Goal: Task Accomplishment & Management: Manage account settings

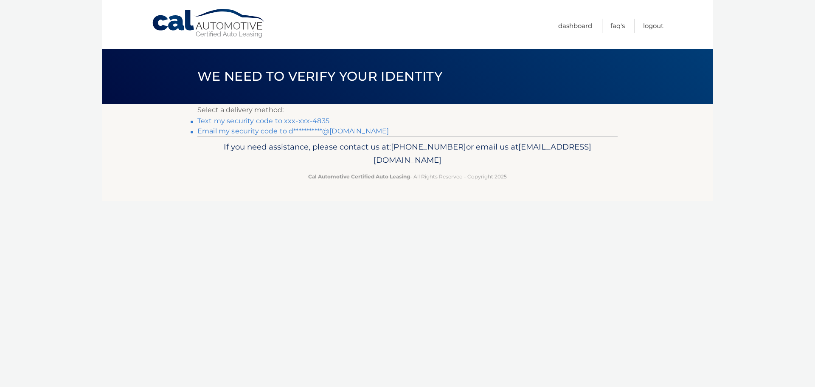
click at [300, 119] on link "Text my security code to xxx-xxx-4835" at bounding box center [263, 121] width 132 height 8
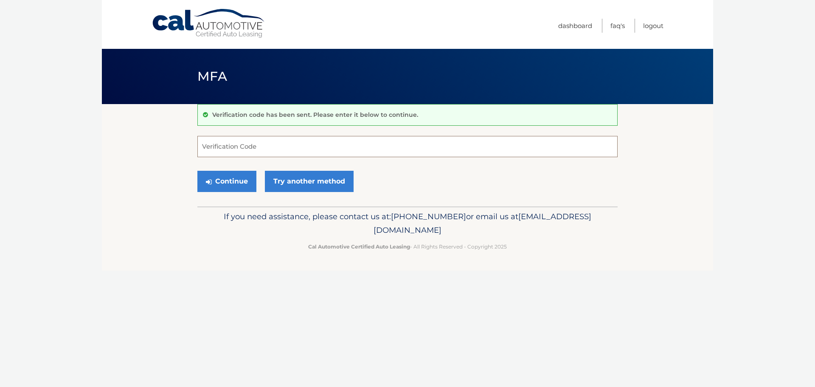
click at [253, 142] on input "Verification Code" at bounding box center [407, 146] width 420 height 21
type input "011140"
click at [224, 181] on button "Continue" at bounding box center [226, 181] width 59 height 21
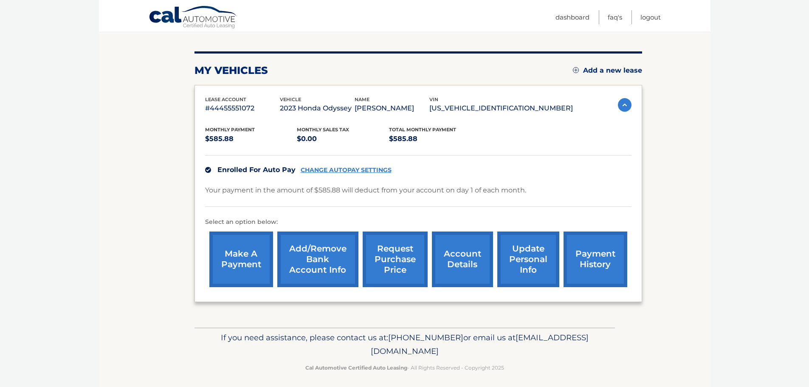
scroll to position [96, 0]
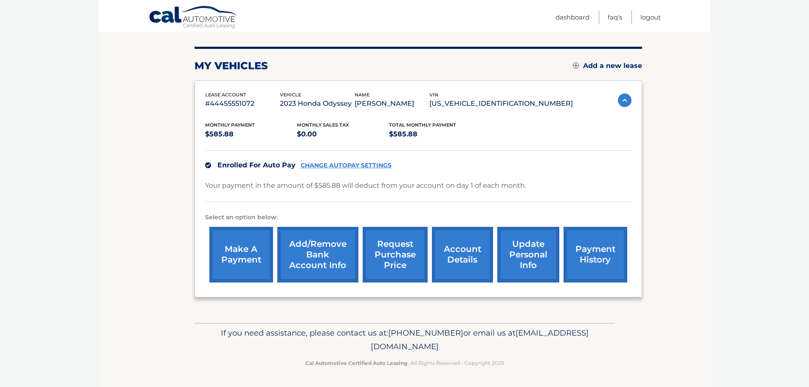
click at [458, 249] on link "account details" at bounding box center [462, 255] width 61 height 56
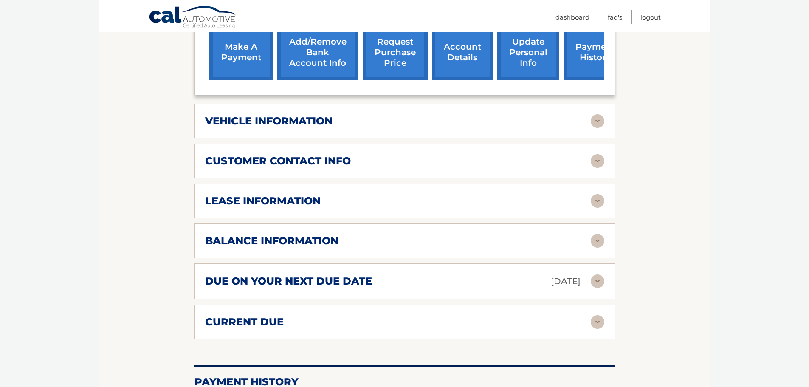
scroll to position [340, 0]
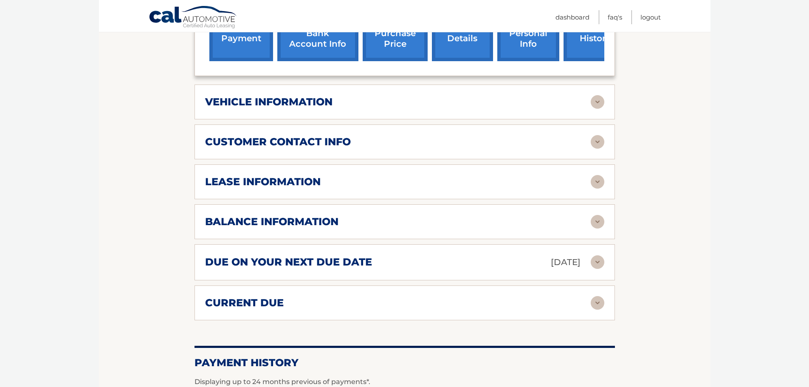
click at [599, 215] on img at bounding box center [598, 222] width 14 height 14
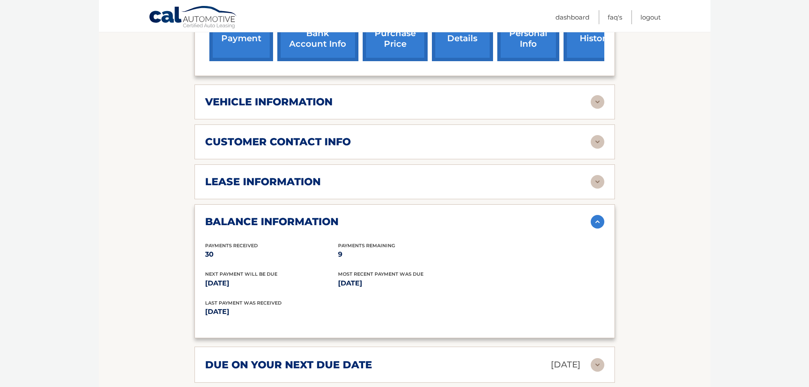
click at [599, 215] on img at bounding box center [598, 222] width 14 height 14
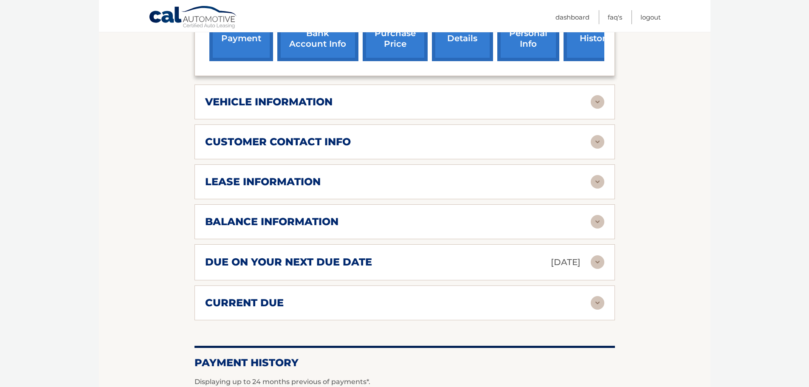
click at [593, 175] on img at bounding box center [598, 182] width 14 height 14
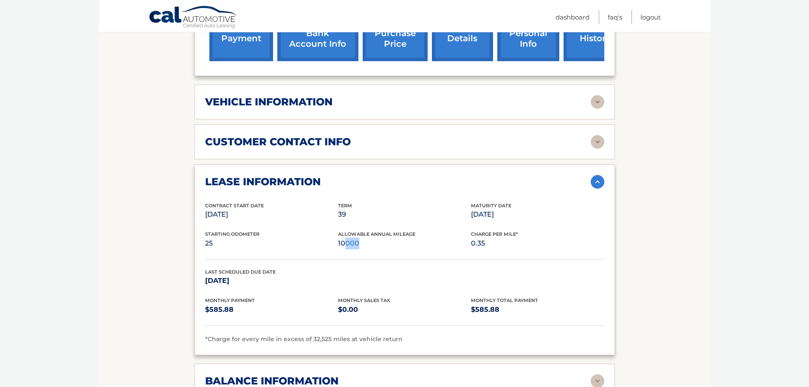
drag, startPoint x: 344, startPoint y: 230, endPoint x: 380, endPoint y: 235, distance: 36.5
click at [380, 237] on p "10000" at bounding box center [404, 243] width 133 height 12
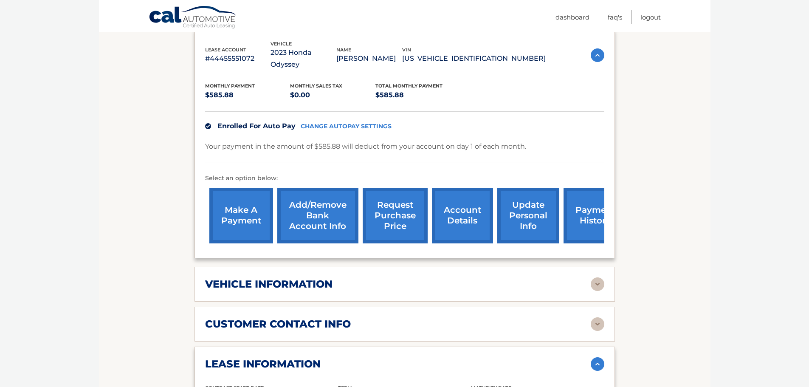
scroll to position [85, 0]
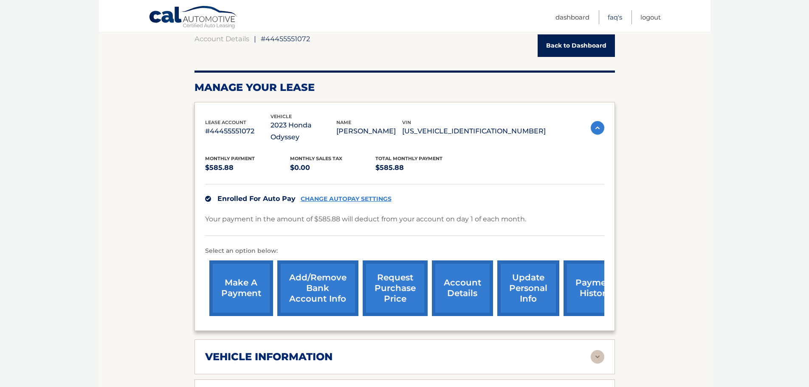
click at [616, 20] on link "FAQ's" at bounding box center [615, 17] width 14 height 14
